Goal: Task Accomplishment & Management: Complete application form

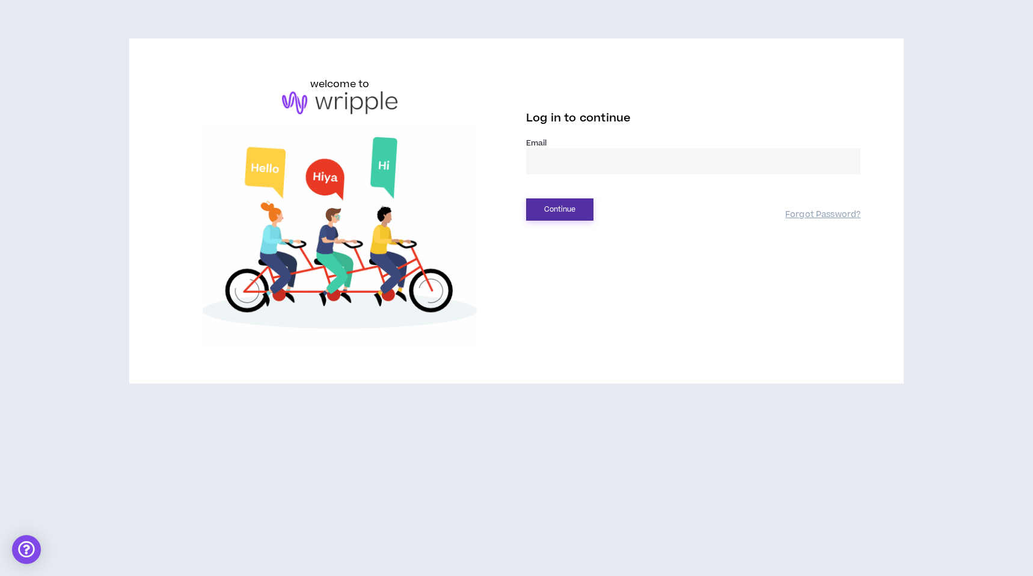
type input "**********"
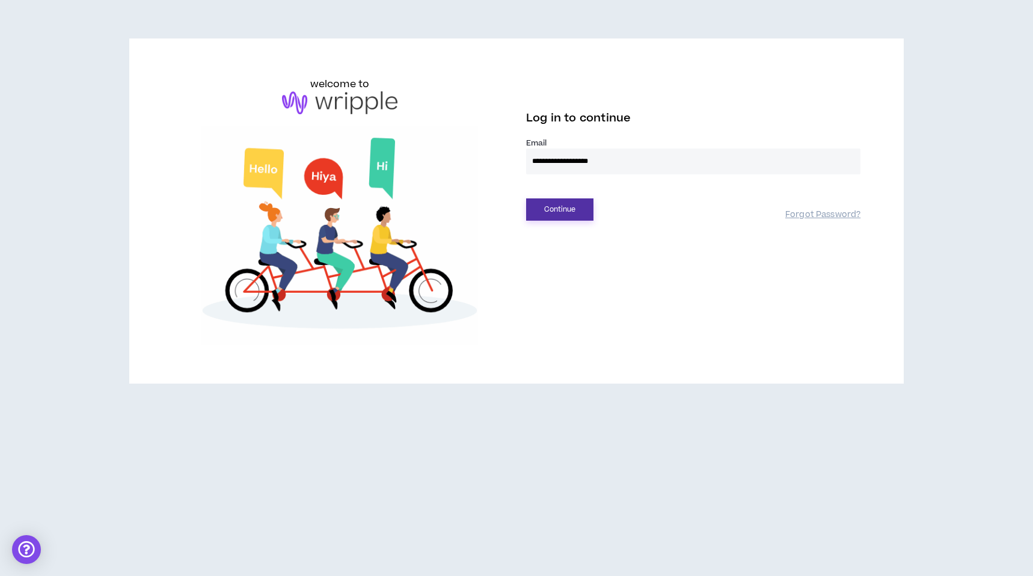
click at [551, 209] on button "Continue" at bounding box center [559, 209] width 67 height 22
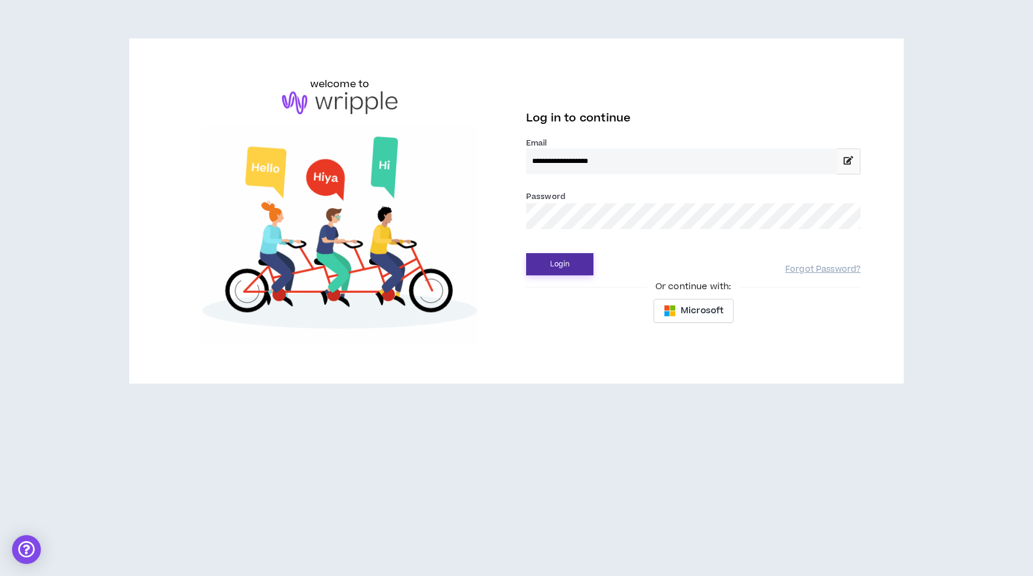
click at [558, 262] on button "Login" at bounding box center [559, 264] width 67 height 22
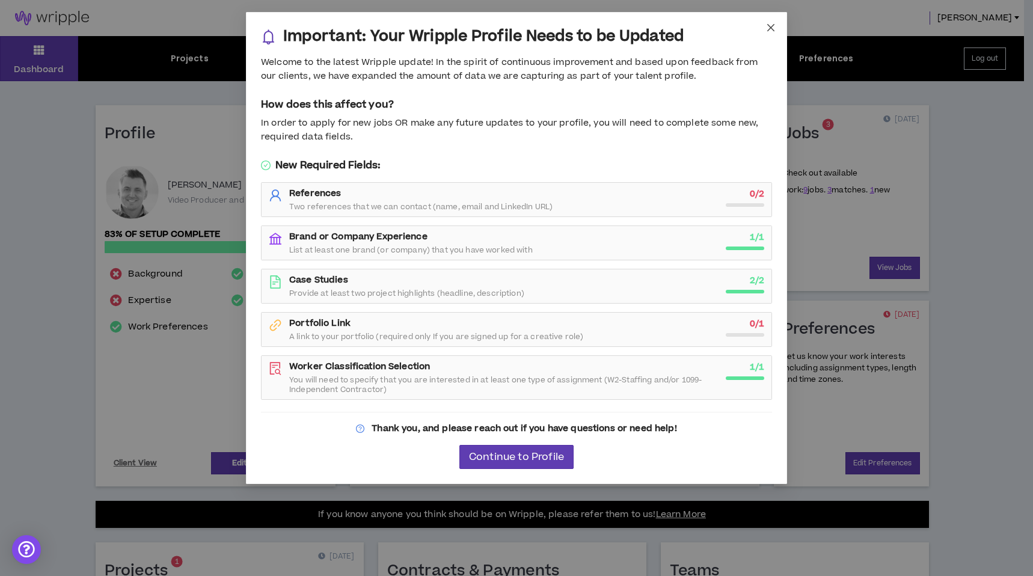
click at [767, 30] on icon "close" at bounding box center [771, 28] width 10 height 10
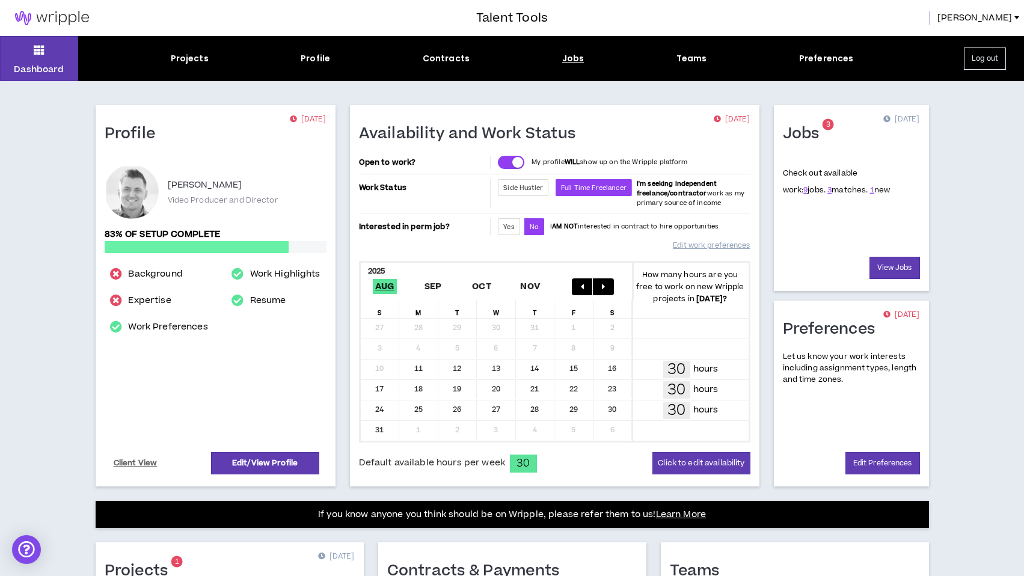
click at [579, 56] on div "Jobs" at bounding box center [573, 58] width 22 height 13
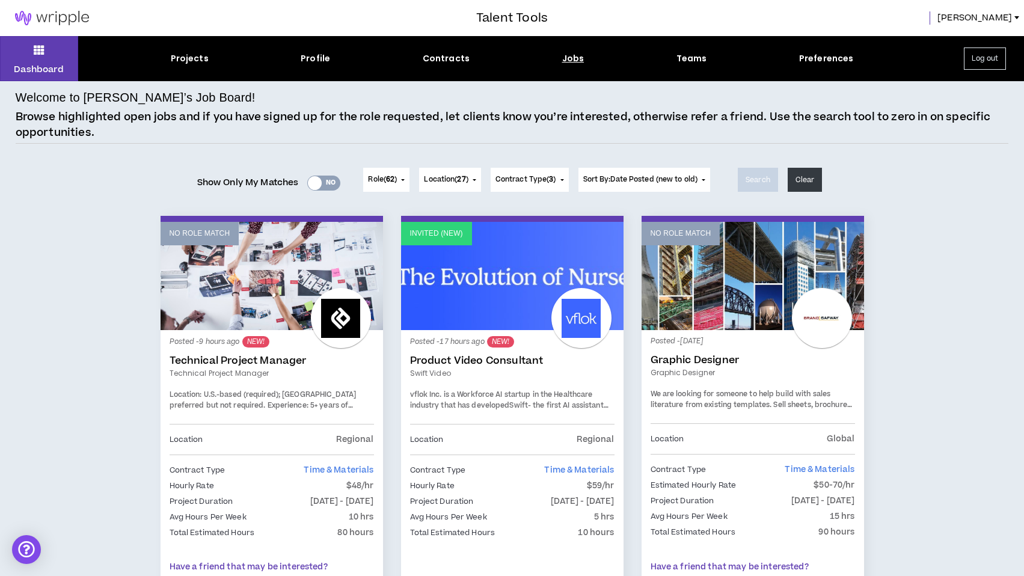
click at [323, 183] on div "Yes No" at bounding box center [323, 183] width 33 height 15
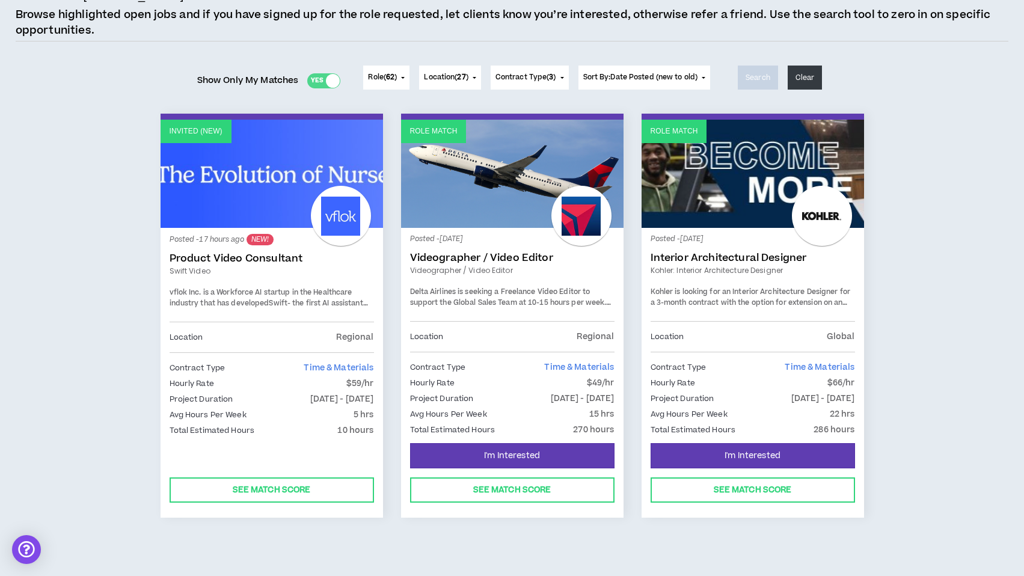
scroll to position [106, 0]
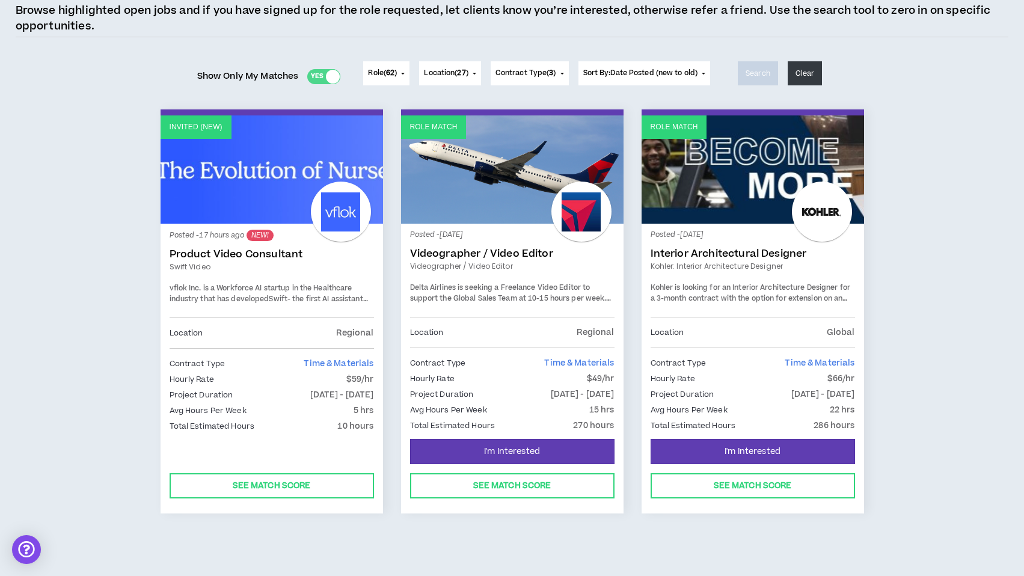
click at [264, 255] on link "Product Video Consultant" at bounding box center [271, 254] width 204 height 12
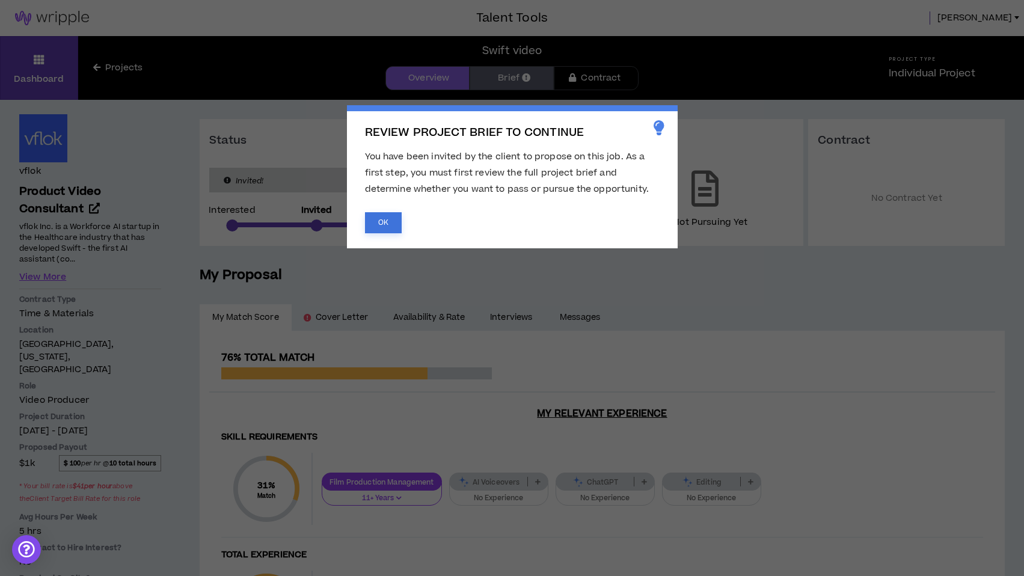
click at [384, 222] on button "OK" at bounding box center [383, 222] width 37 height 21
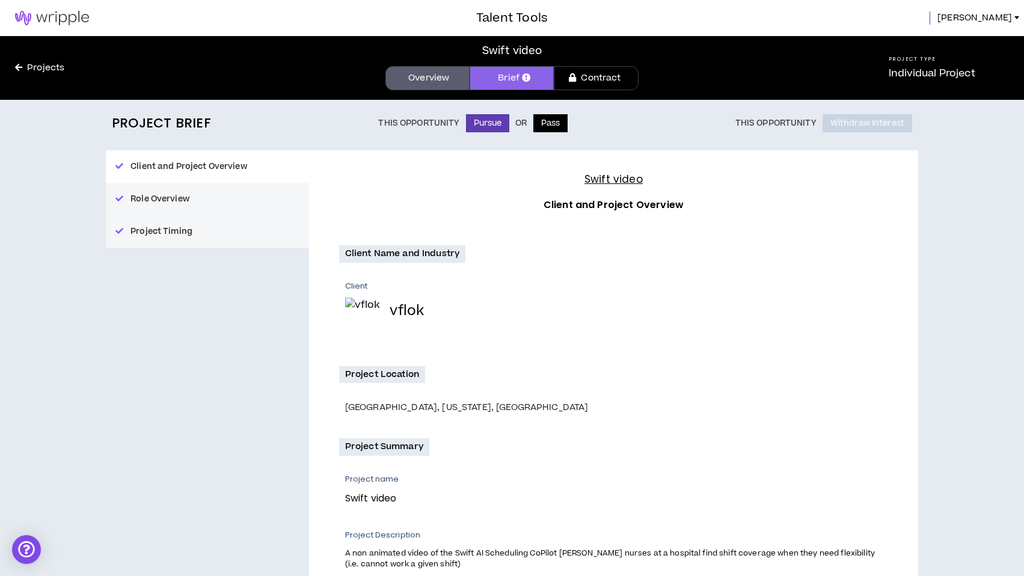
click at [549, 132] on button "Pass" at bounding box center [550, 123] width 35 height 18
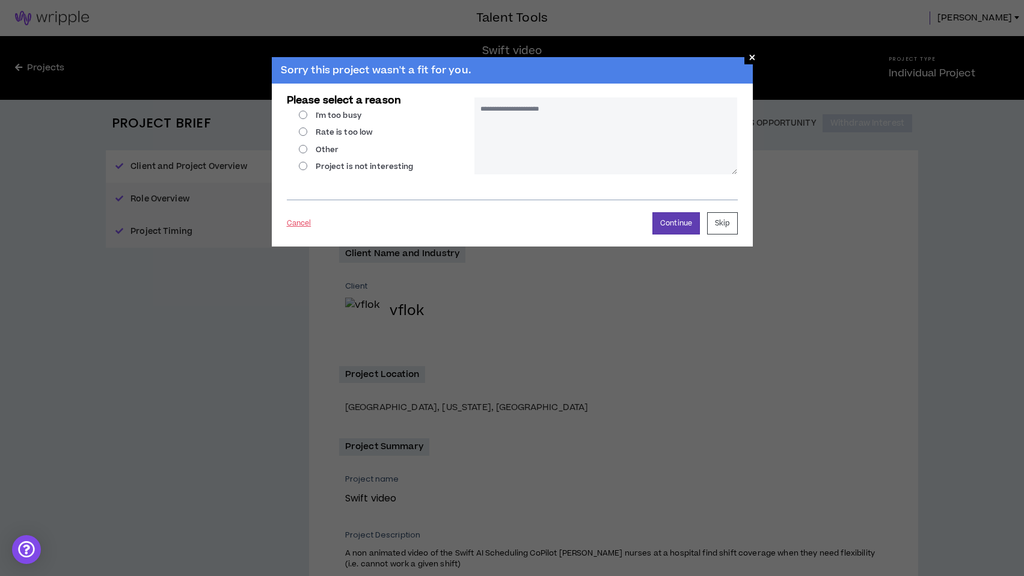
click at [305, 133] on label "Rate is too low" at bounding box center [336, 132] width 75 height 11
radio input "****"
click at [684, 224] on button "Continue" at bounding box center [675, 223] width 47 height 22
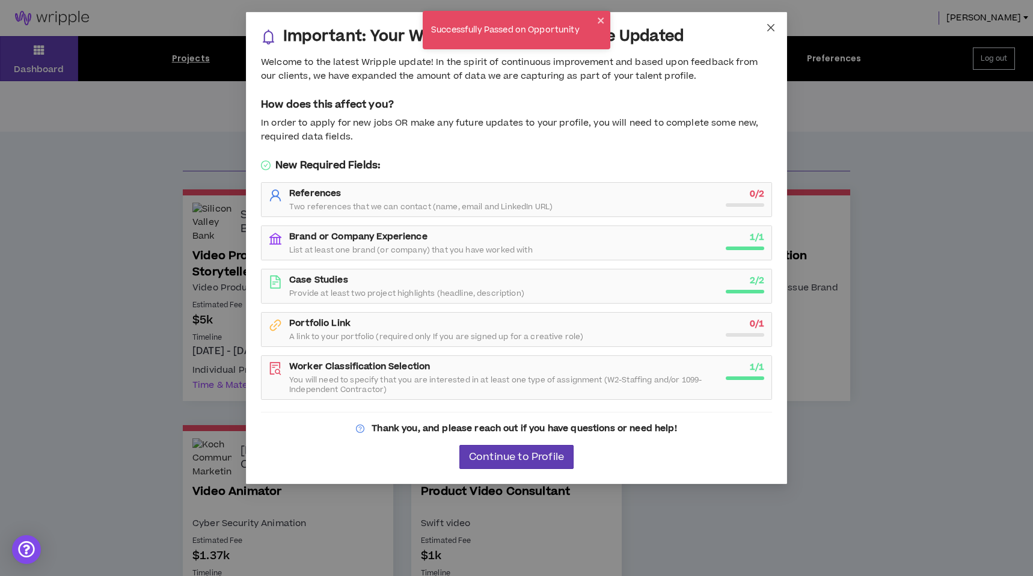
click at [769, 27] on icon "close" at bounding box center [771, 28] width 10 height 10
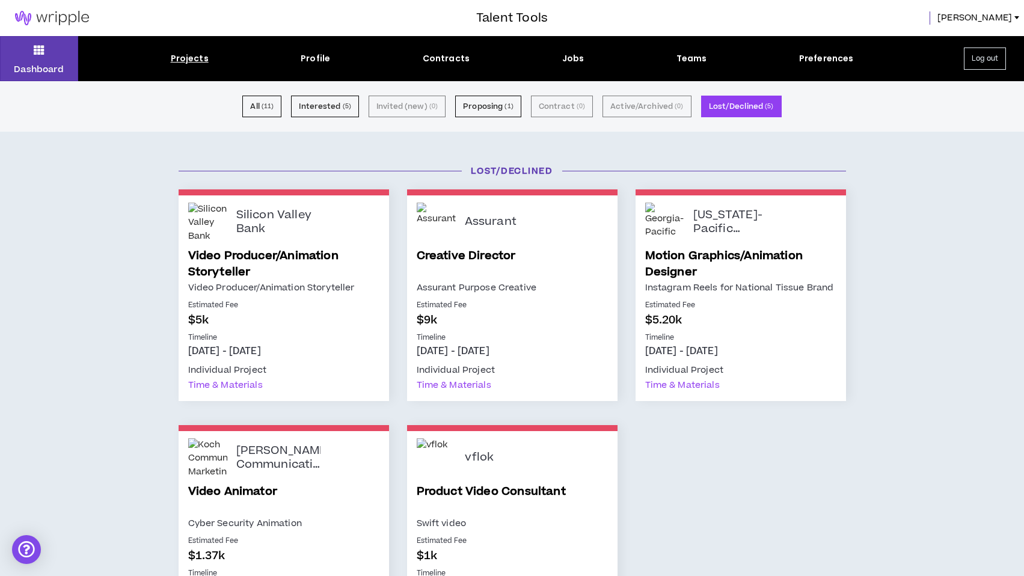
click at [49, 17] on img at bounding box center [52, 18] width 104 height 14
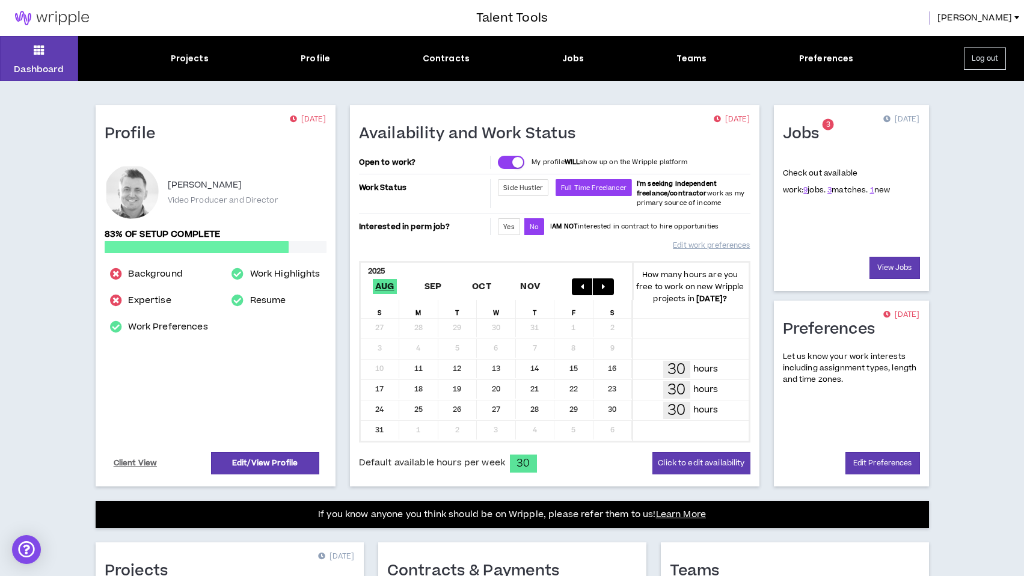
click at [570, 49] on div "Dashboard Projects Profile Contracts Jobs Teams Preferences Log out" at bounding box center [512, 58] width 1024 height 45
click at [572, 55] on div "Jobs" at bounding box center [573, 58] width 22 height 13
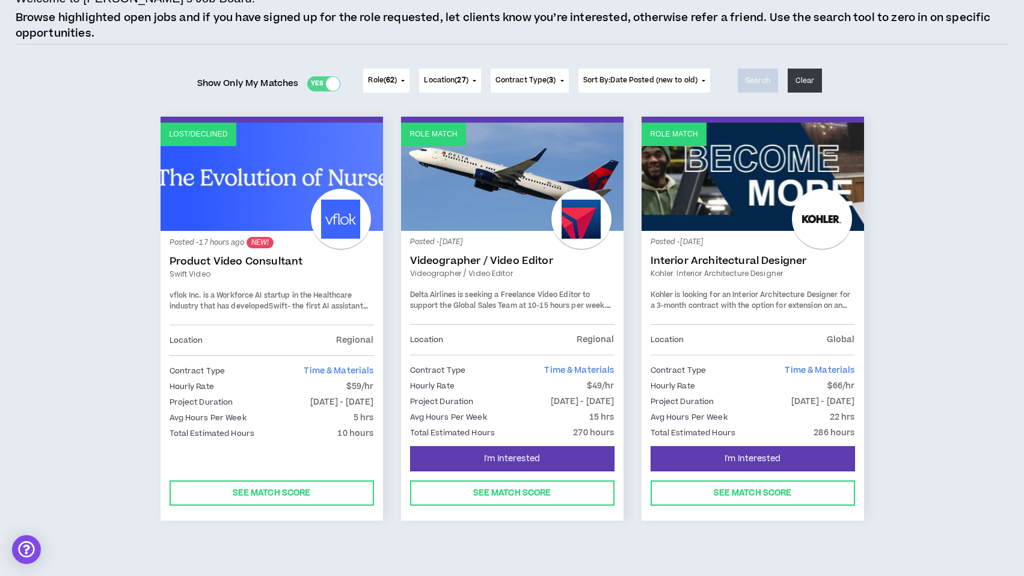
scroll to position [106, 0]
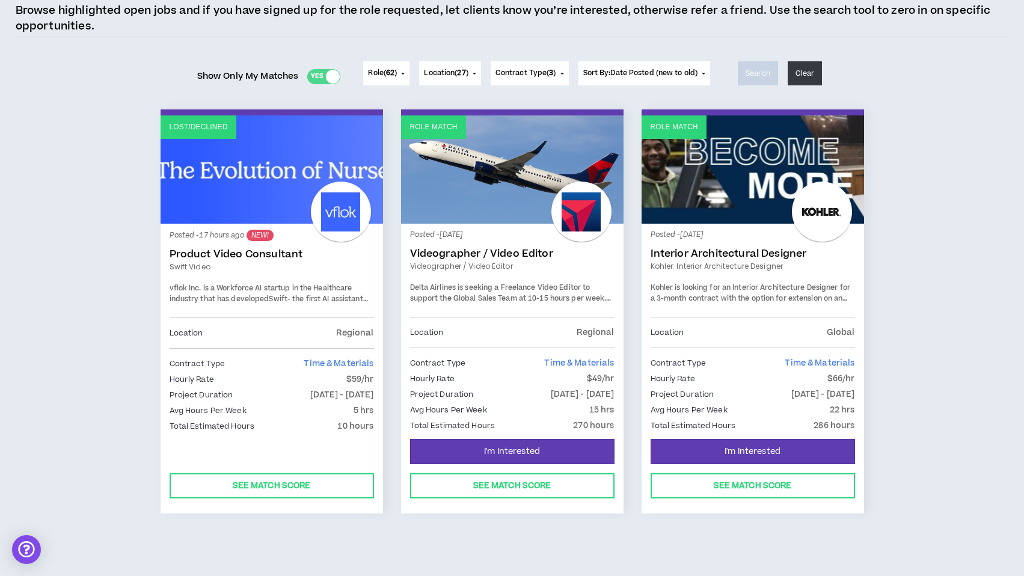
click at [545, 249] on link "Videographer / Video Editor" at bounding box center [512, 254] width 204 height 12
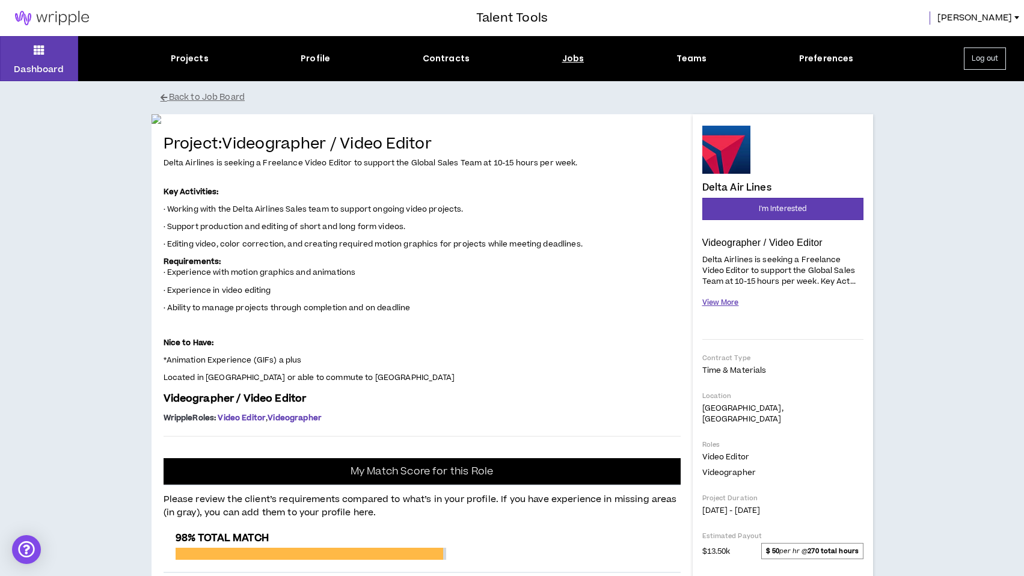
click at [719, 304] on button "View More" at bounding box center [720, 302] width 37 height 21
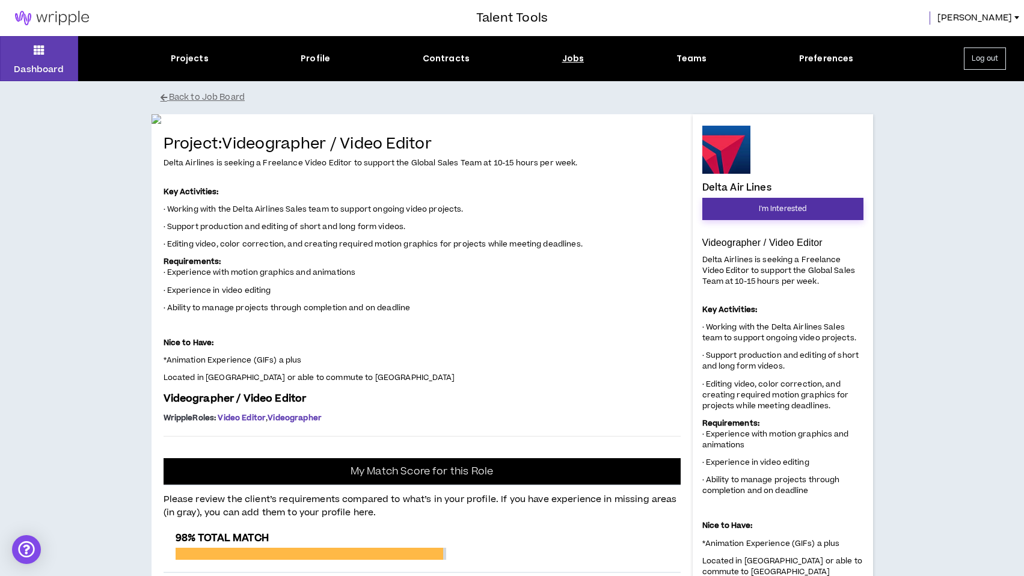
click at [802, 212] on span "I'm Interested" at bounding box center [783, 208] width 48 height 11
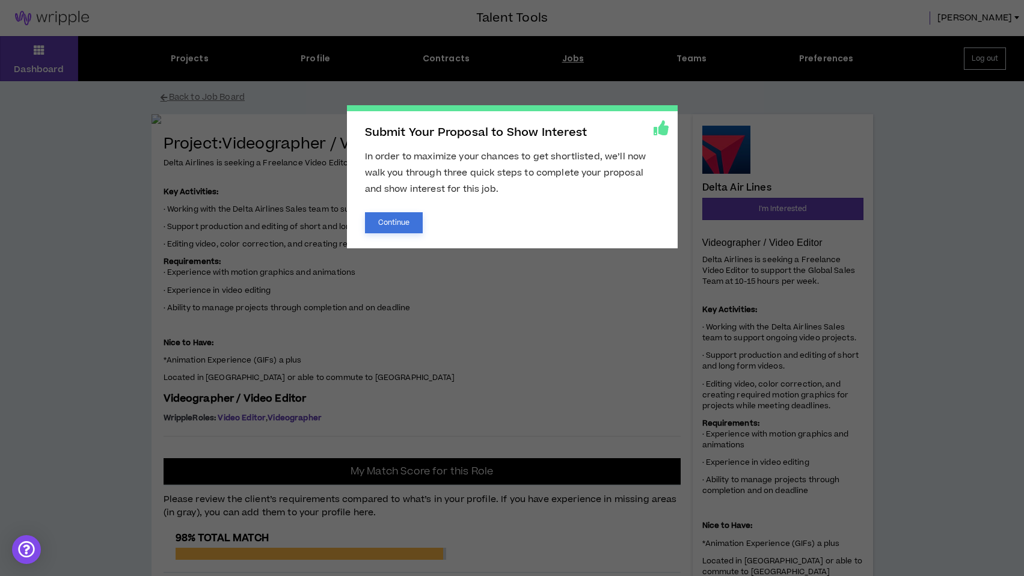
click at [398, 214] on button "Continue" at bounding box center [394, 222] width 58 height 21
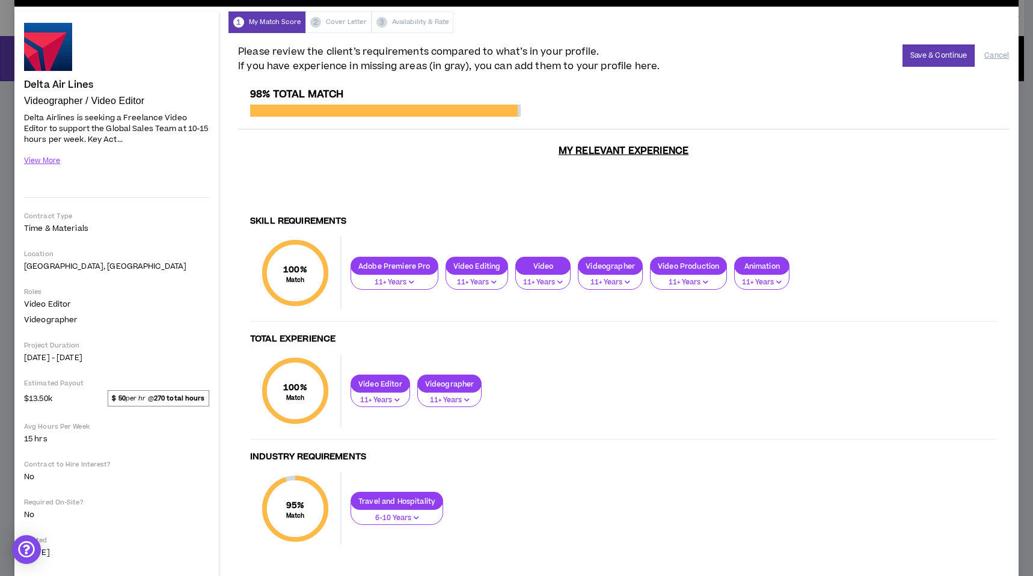
scroll to position [33, 0]
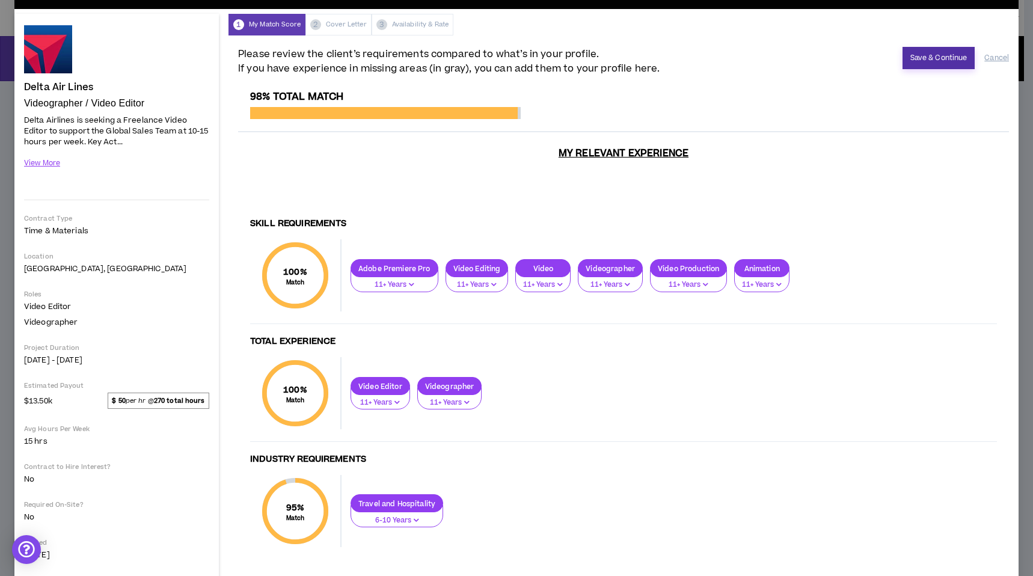
click at [939, 55] on button "Save & Continue" at bounding box center [938, 58] width 73 height 22
